Goal: Information Seeking & Learning: Check status

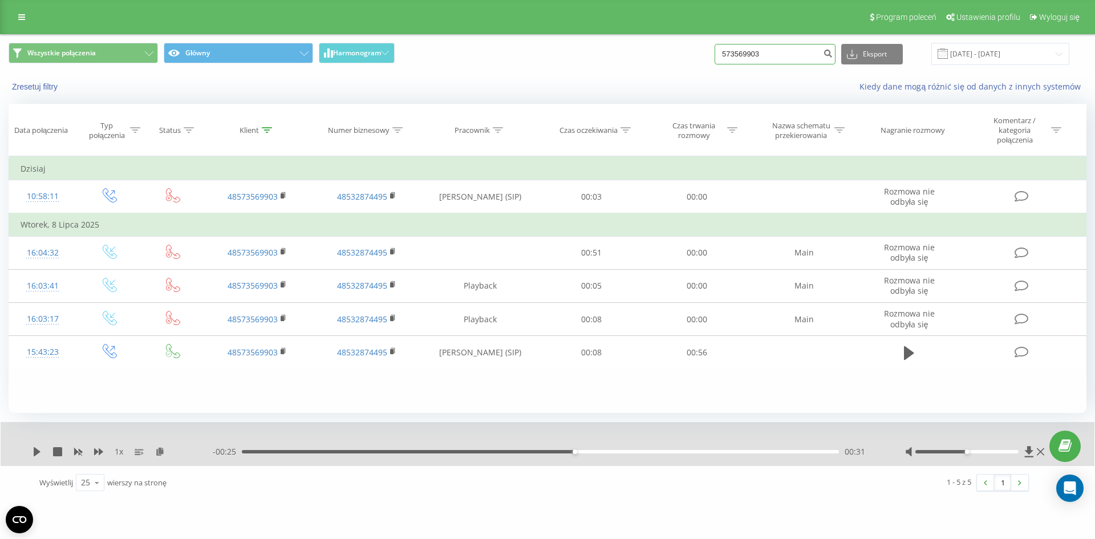
drag, startPoint x: 781, startPoint y: 48, endPoint x: 692, endPoint y: 59, distance: 89.7
click at [692, 59] on div "Wszystkie połączenia Główny Harmonogram 573569903 Eksport .csv .xls .xlsx 19.06…" at bounding box center [548, 54] width 1078 height 22
paste input "604411540"
type input "604411540"
click at [832, 50] on button "submit" at bounding box center [827, 54] width 15 height 21
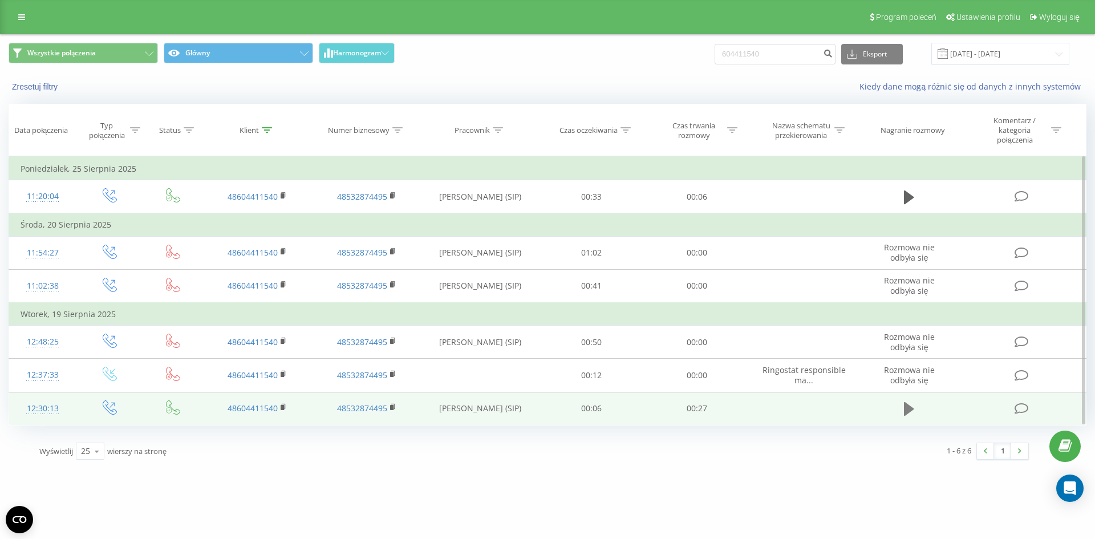
click at [905, 406] on icon at bounding box center [909, 409] width 10 height 14
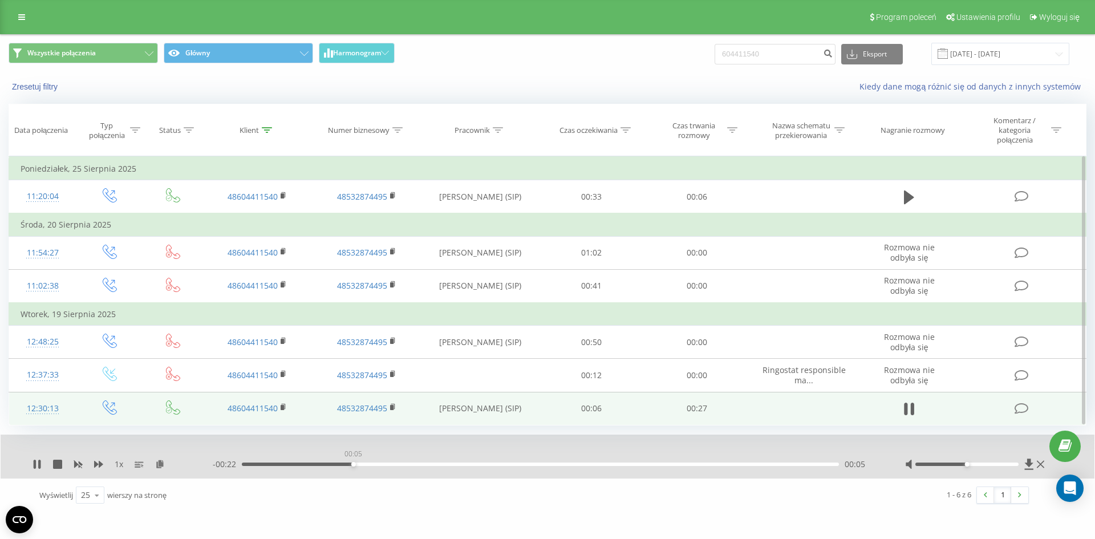
click at [353, 464] on div "00:05" at bounding box center [540, 464] width 597 height 3
click at [404, 464] on div "00:05" at bounding box center [540, 464] width 597 height 3
click at [437, 463] on div "00:08" at bounding box center [540, 464] width 597 height 3
click at [479, 462] on div "- 00:18 00:09 00:09" at bounding box center [545, 464] width 664 height 11
click at [498, 467] on div "- 00:17 00:09 00:09" at bounding box center [545, 464] width 664 height 11
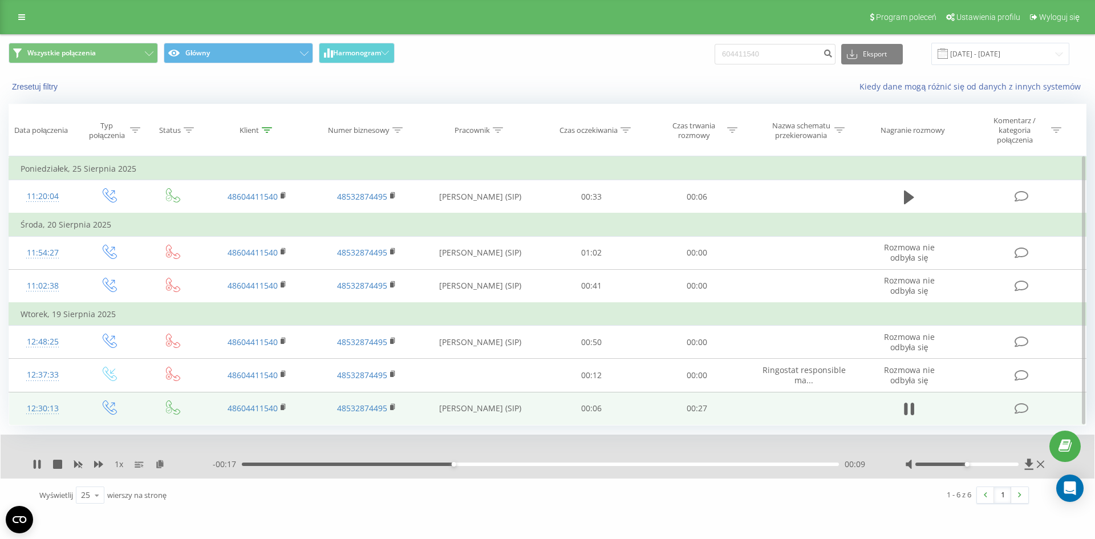
click at [506, 462] on div "- 00:17 00:09 00:09" at bounding box center [545, 464] width 664 height 11
click at [512, 467] on div "- 00:16 00:10 00:10" at bounding box center [545, 464] width 664 height 11
click at [521, 467] on div "- 00:16 00:10 00:10" at bounding box center [545, 464] width 664 height 11
click at [526, 466] on div "- 00:15 00:11 00:11" at bounding box center [545, 464] width 664 height 11
click at [532, 464] on div "00:13" at bounding box center [540, 464] width 597 height 3
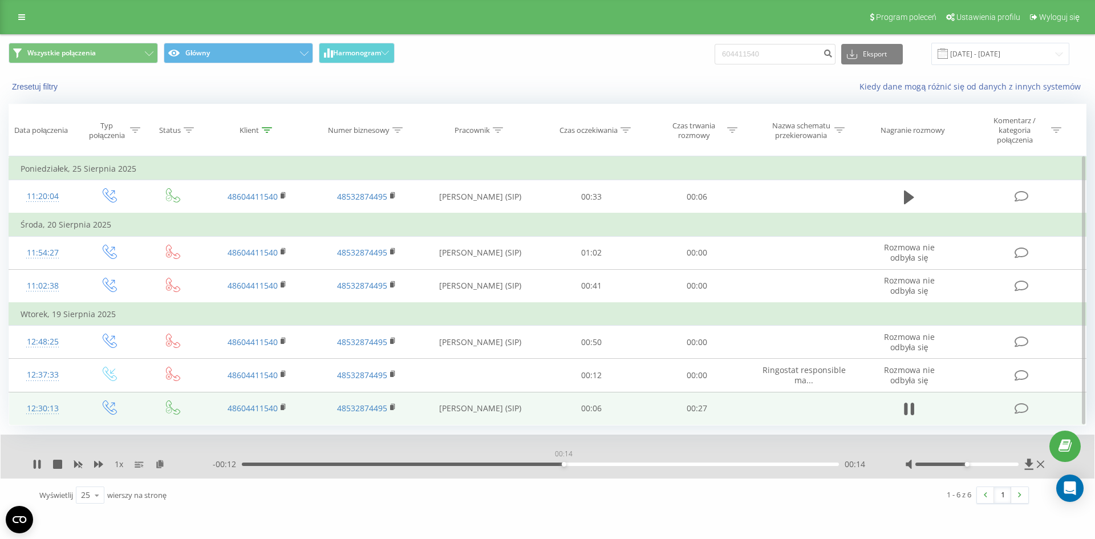
drag, startPoint x: 564, startPoint y: 464, endPoint x: 584, endPoint y: 465, distance: 20.5
click at [564, 464] on div "00:14" at bounding box center [540, 464] width 597 height 3
click at [598, 466] on div "00:14" at bounding box center [540, 464] width 597 height 3
click at [653, 464] on div "00:16" at bounding box center [540, 464] width 597 height 3
click at [42, 468] on div "1 x" at bounding box center [123, 464] width 180 height 11
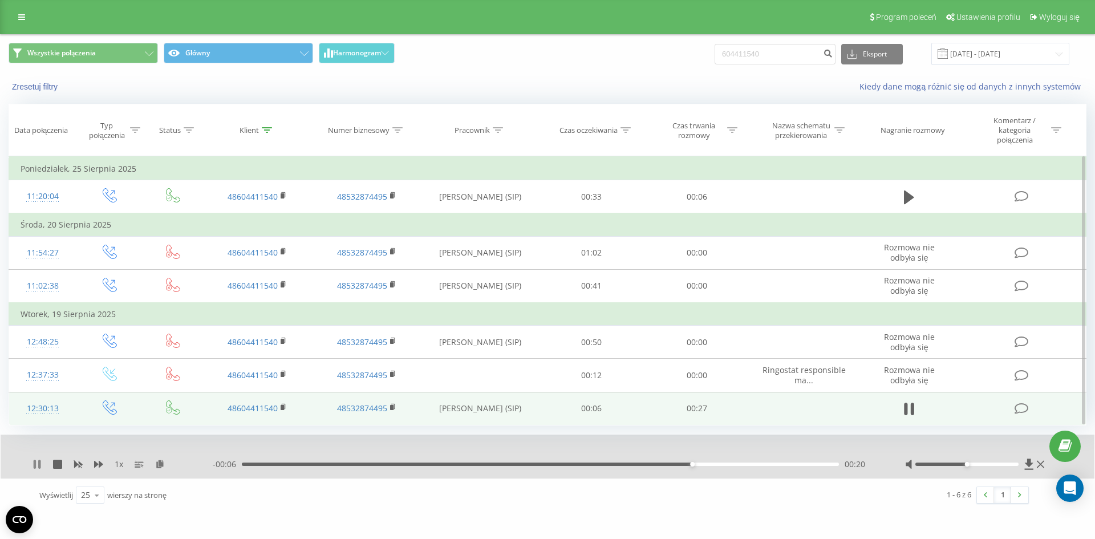
click at [38, 468] on icon at bounding box center [37, 464] width 9 height 9
drag, startPoint x: 782, startPoint y: 56, endPoint x: 685, endPoint y: 56, distance: 97.0
click at [685, 56] on div "Wszystkie połączenia Główny Harmonogram 604411540 Eksport .csv .xls .xlsx 19.06…" at bounding box center [548, 54] width 1078 height 22
paste input "572 200 737"
type input "572 200 737"
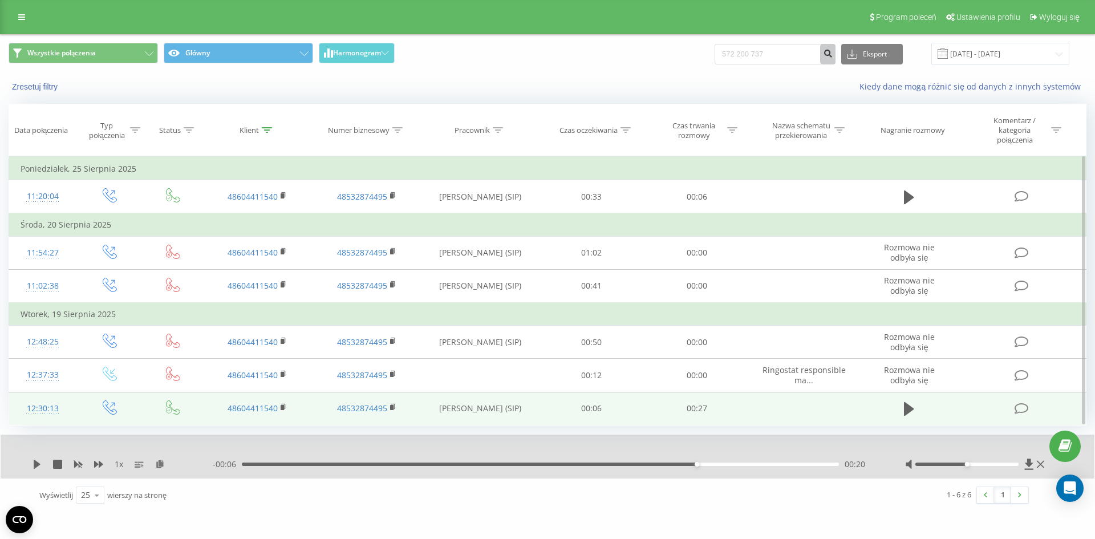
click at [834, 49] on button "submit" at bounding box center [827, 54] width 15 height 21
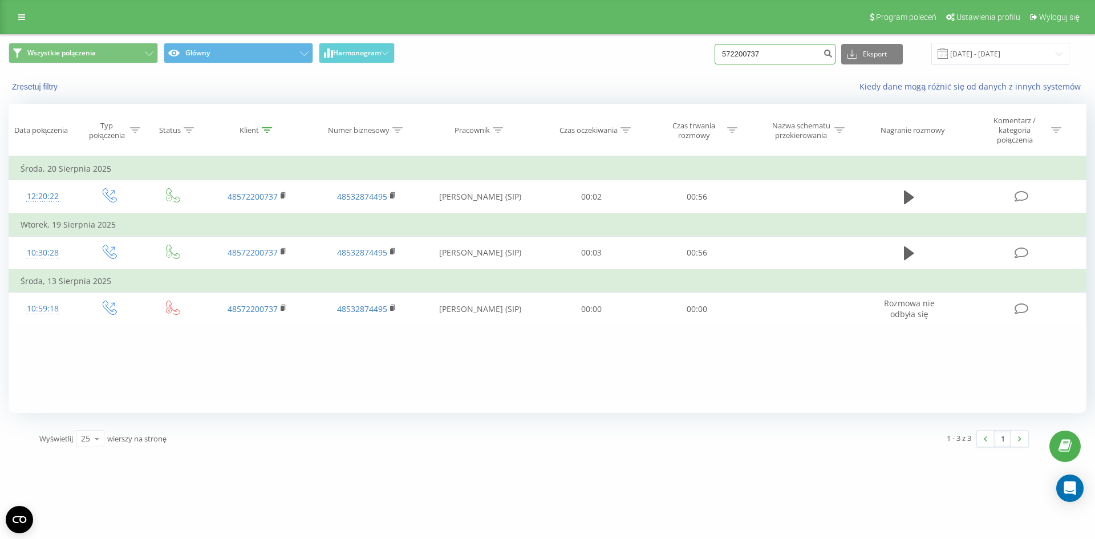
drag, startPoint x: 810, startPoint y: 51, endPoint x: 548, endPoint y: 59, distance: 262.6
click at [548, 59] on div "Wszystkie połączenia Główny Harmonogram 572200737 Eksport .csv .xls .xlsx 19.06…" at bounding box center [548, 54] width 1078 height 22
paste input "603823634"
type input "603823634"
click at [838, 37] on div "Wszystkie połączenia Główny Harmonogram 603823634 Eksport .csv .xls .xlsx 19.06…" at bounding box center [548, 54] width 1094 height 38
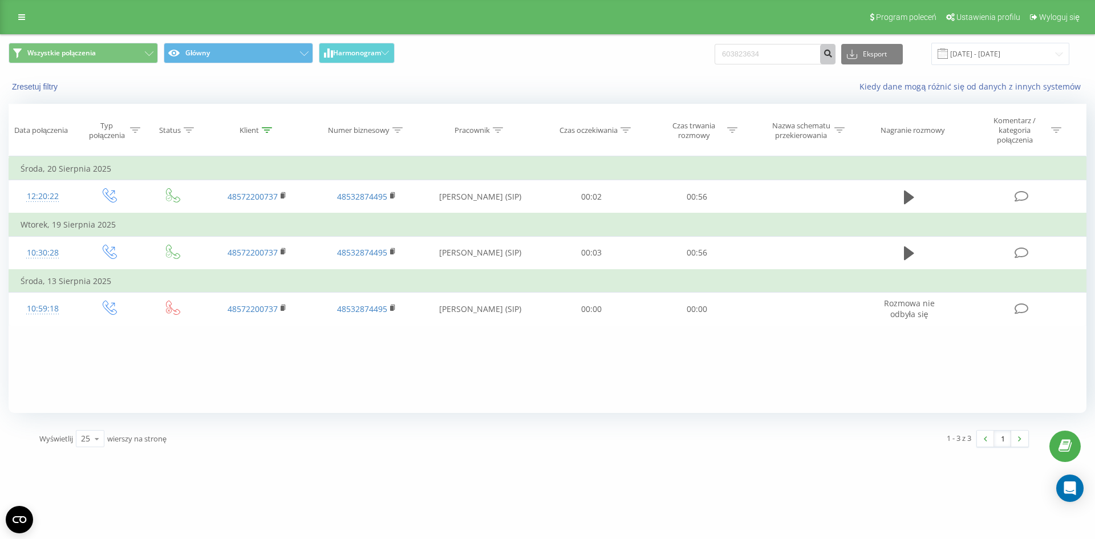
click at [836, 46] on button "submit" at bounding box center [827, 54] width 15 height 21
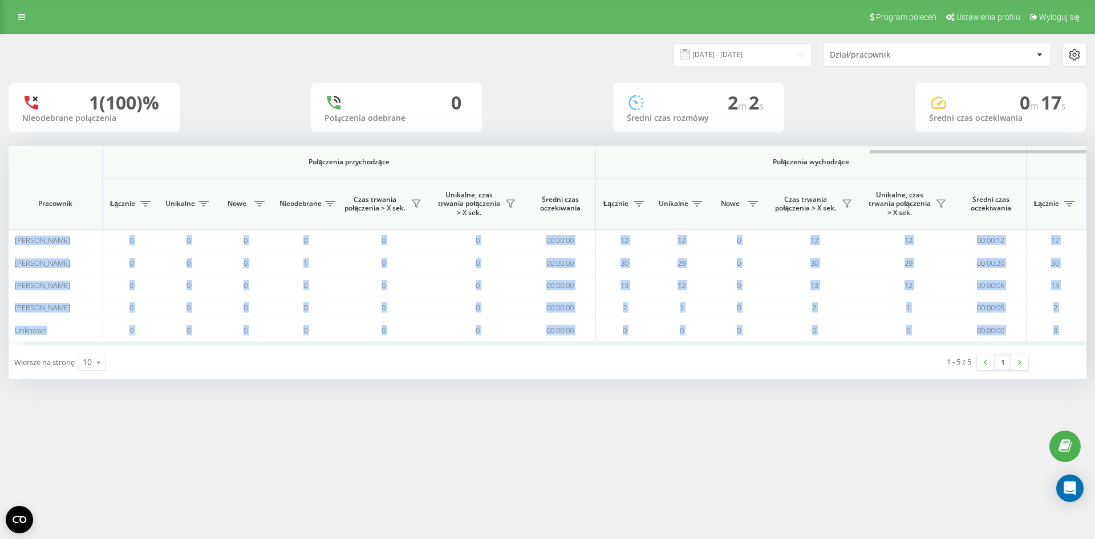
scroll to position [0, 513]
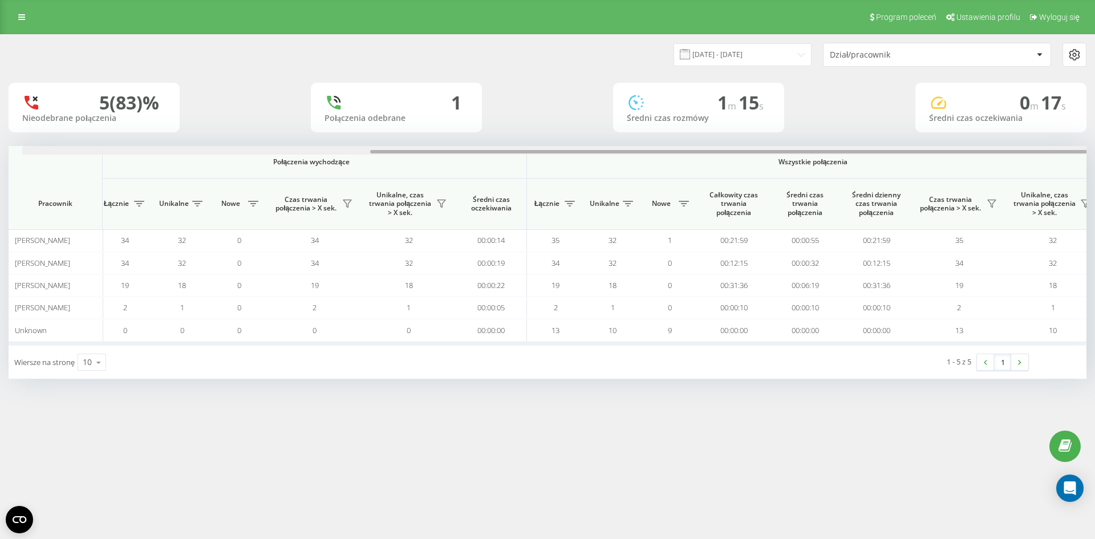
scroll to position [0, 513]
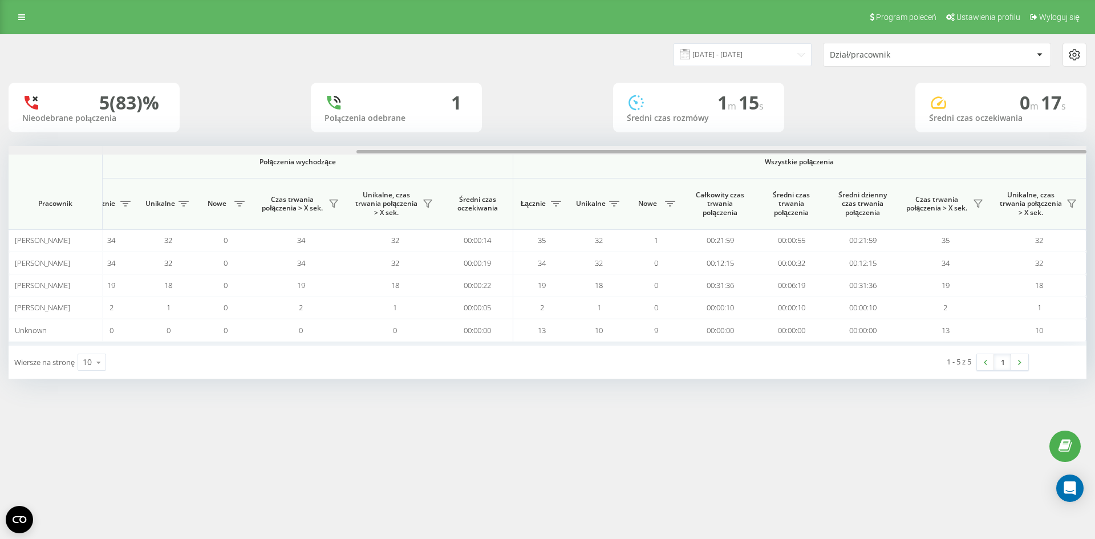
drag, startPoint x: 497, startPoint y: 152, endPoint x: 1043, endPoint y: 165, distance: 546.7
click at [1054, 162] on div "Połączenia przychodzące Połączenia wychodzące Wszystkie połączenia Pracownik Łą…" at bounding box center [548, 246] width 1078 height 200
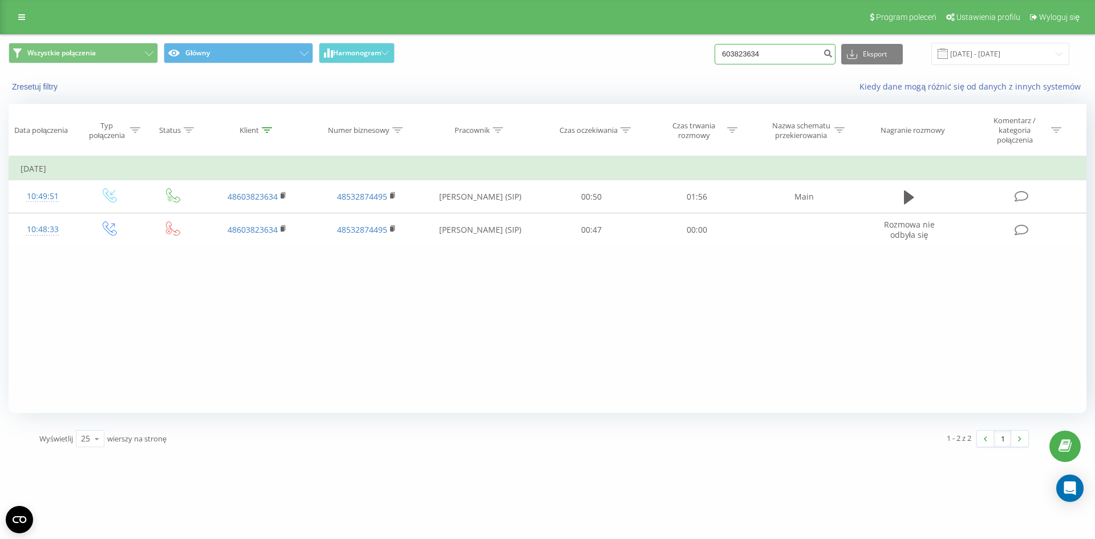
drag, startPoint x: 812, startPoint y: 60, endPoint x: 593, endPoint y: 61, distance: 219.1
click at [592, 61] on div "Wszystkie połączenia Główny Harmonogram 603823634 Eksport .csv .xls .xlsx 19.06…" at bounding box center [548, 54] width 1078 height 22
paste input "48501126801"
type input "48501126801"
click at [833, 49] on icon "submit" at bounding box center [828, 51] width 10 height 7
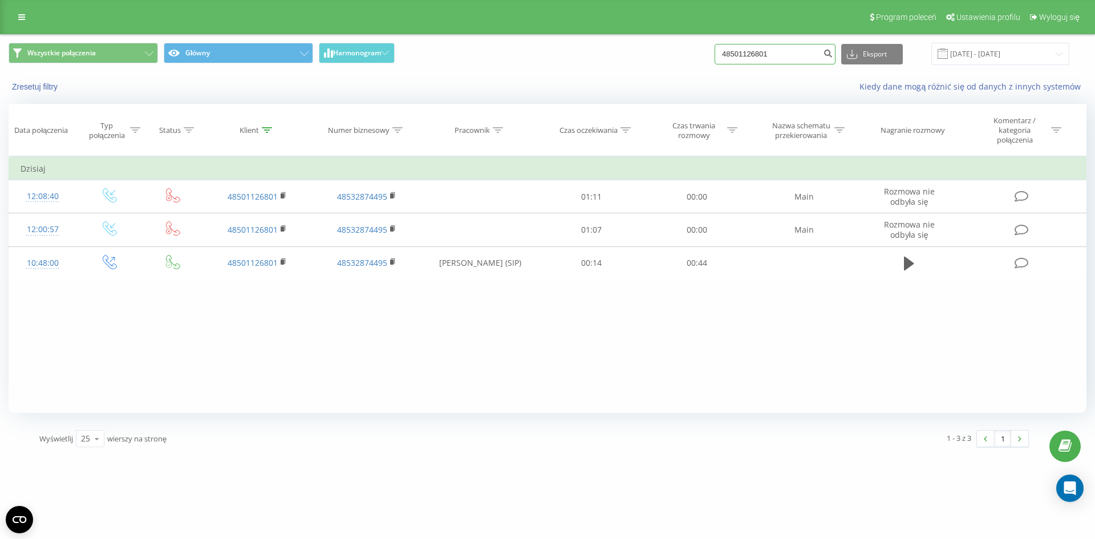
drag, startPoint x: 790, startPoint y: 53, endPoint x: 666, endPoint y: 55, distance: 123.2
click at [666, 55] on div "Wszystkie połączenia Główny Harmonogram 48501126801 Eksport .csv .xls .xlsx 19.…" at bounding box center [548, 54] width 1078 height 22
paste input "791093603"
type input "791093603"
click at [832, 52] on button "submit" at bounding box center [827, 54] width 15 height 21
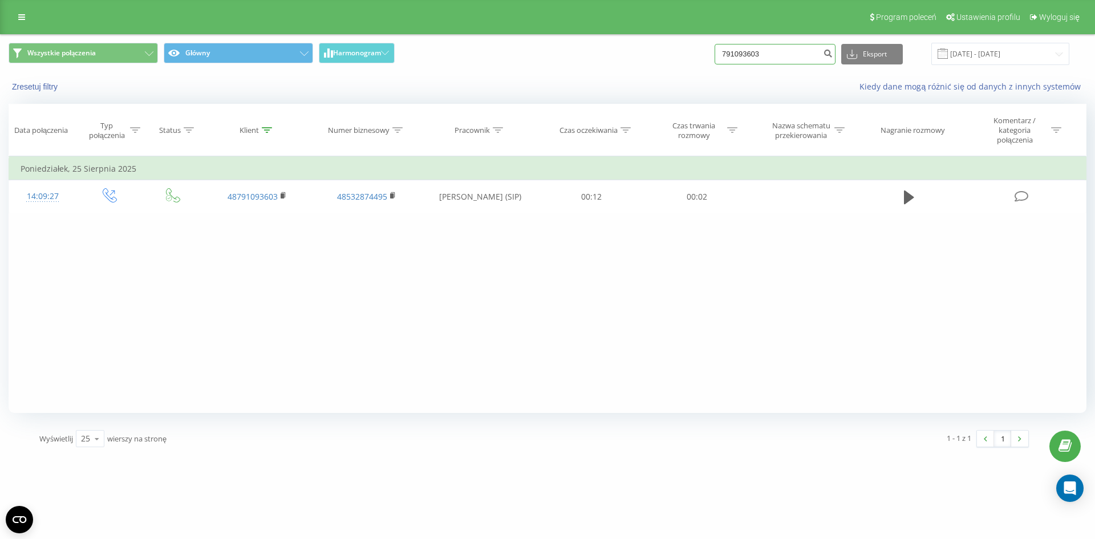
drag, startPoint x: 801, startPoint y: 55, endPoint x: 619, endPoint y: 54, distance: 182.0
click at [619, 54] on div "Wszystkie połączenia Główny Harmonogram 791093603 Eksport .csv .xls .xlsx 19.06…" at bounding box center [548, 54] width 1078 height 22
paste input "51826788"
type input "518267883"
click at [833, 51] on button "submit" at bounding box center [827, 54] width 15 height 21
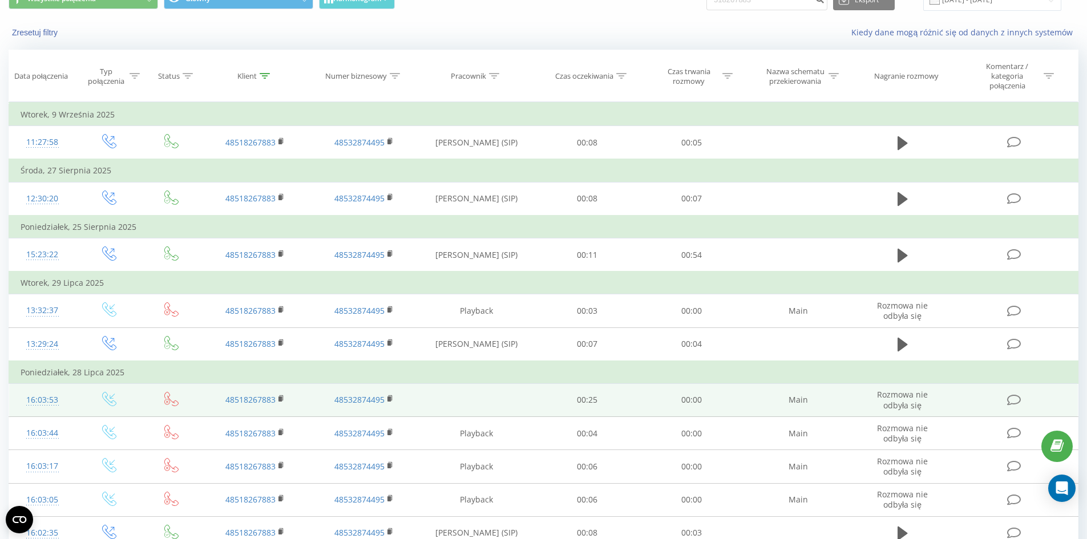
scroll to position [50, 0]
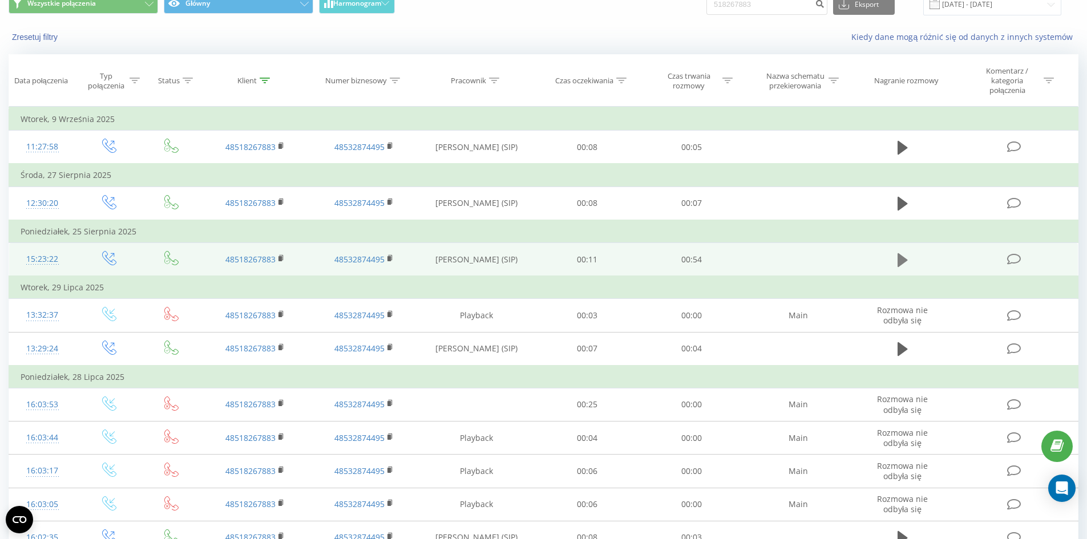
click at [898, 262] on icon at bounding box center [902, 260] width 10 height 14
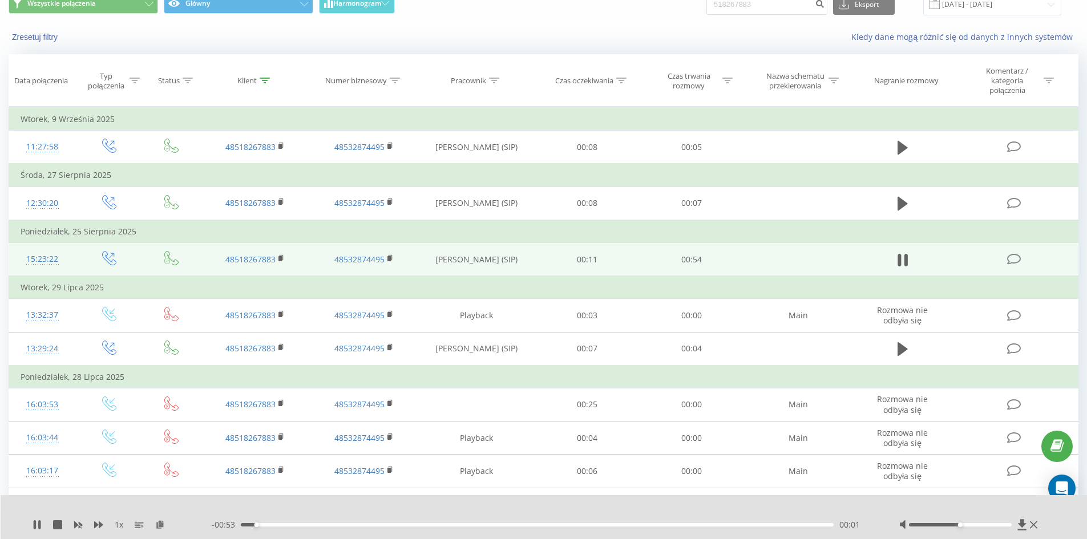
click at [392, 525] on div "00:01" at bounding box center [537, 524] width 593 height 3
click at [465, 526] on div "00:14" at bounding box center [537, 524] width 593 height 3
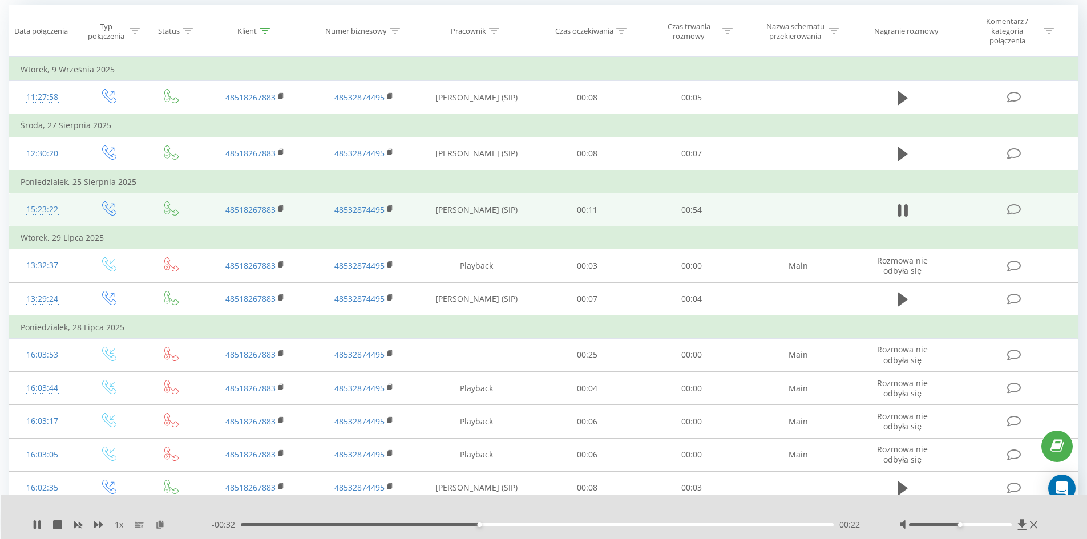
scroll to position [164, 0]
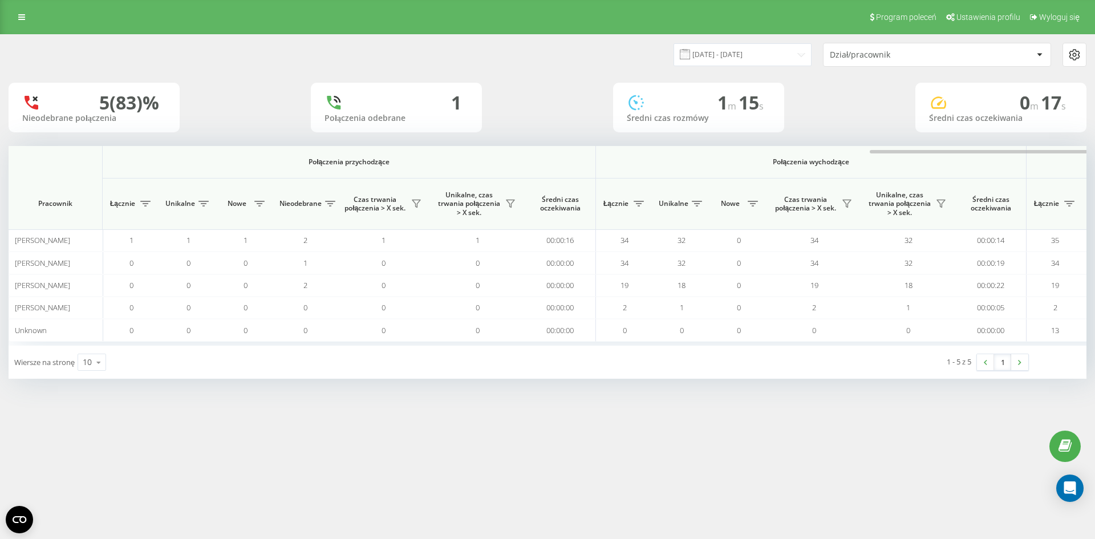
scroll to position [0, 513]
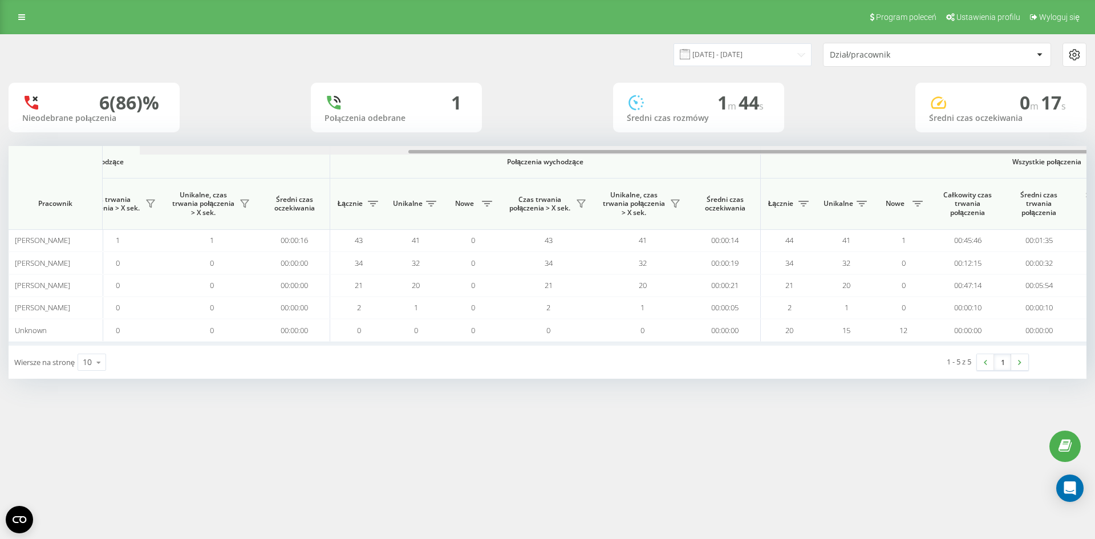
scroll to position [0, 513]
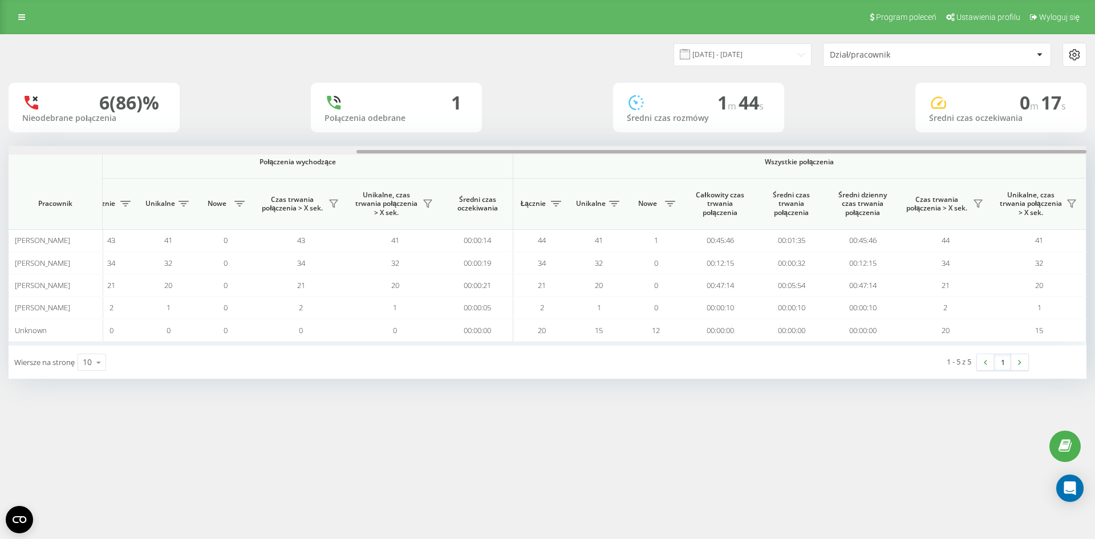
drag, startPoint x: 0, startPoint y: 0, endPoint x: 1095, endPoint y: 154, distance: 1105.6
click at [1095, 154] on div "[DATE] - [DATE] Dział/pracownik 6 (86)% Nieodebrane połączenia 1 Połączenia ode…" at bounding box center [547, 217] width 1095 height 367
